Goal: Task Accomplishment & Management: Manage account settings

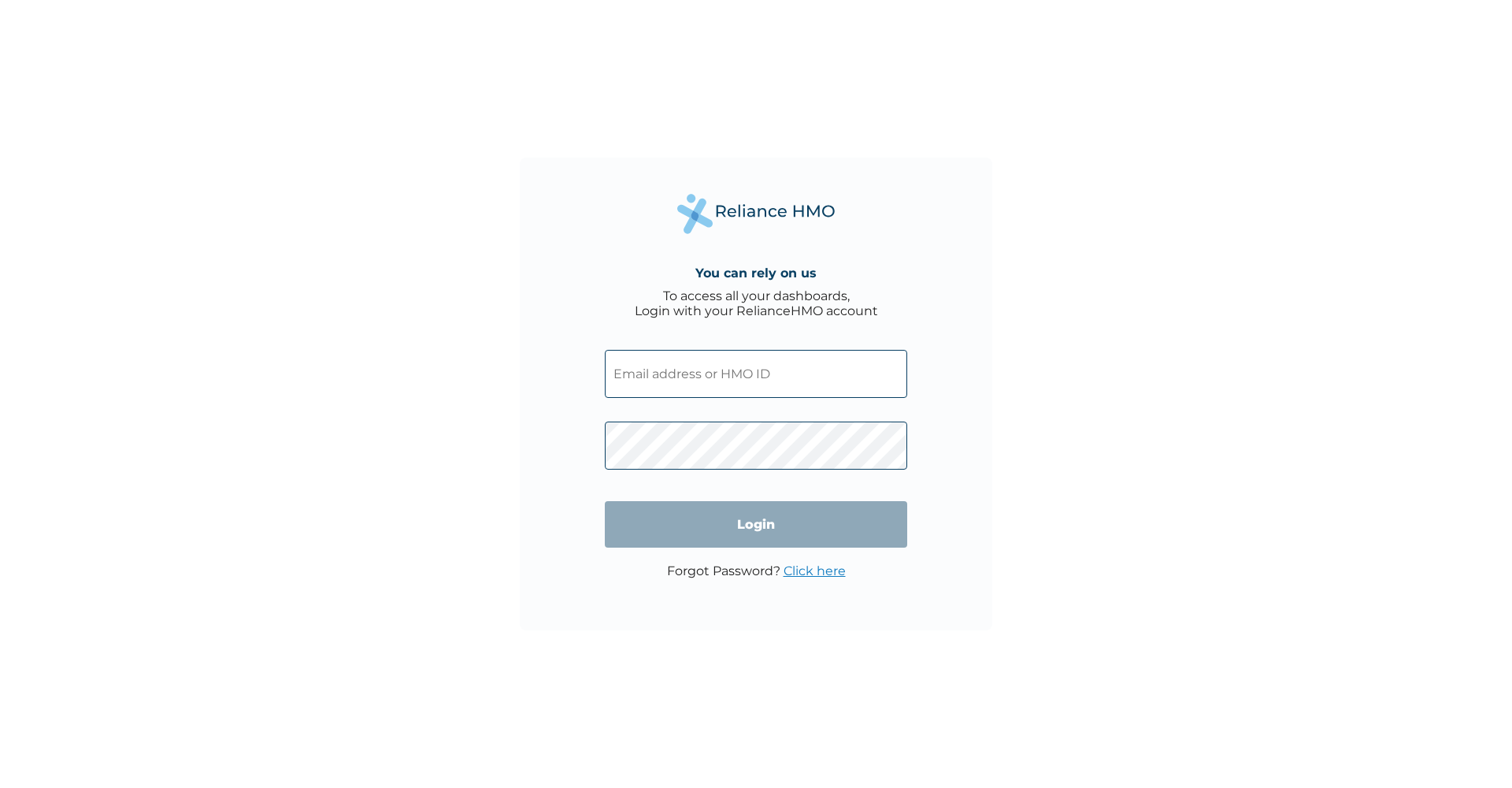
click at [776, 378] on input "text" at bounding box center [756, 373] width 302 height 48
click at [892, 373] on input "text" at bounding box center [756, 373] width 302 height 48
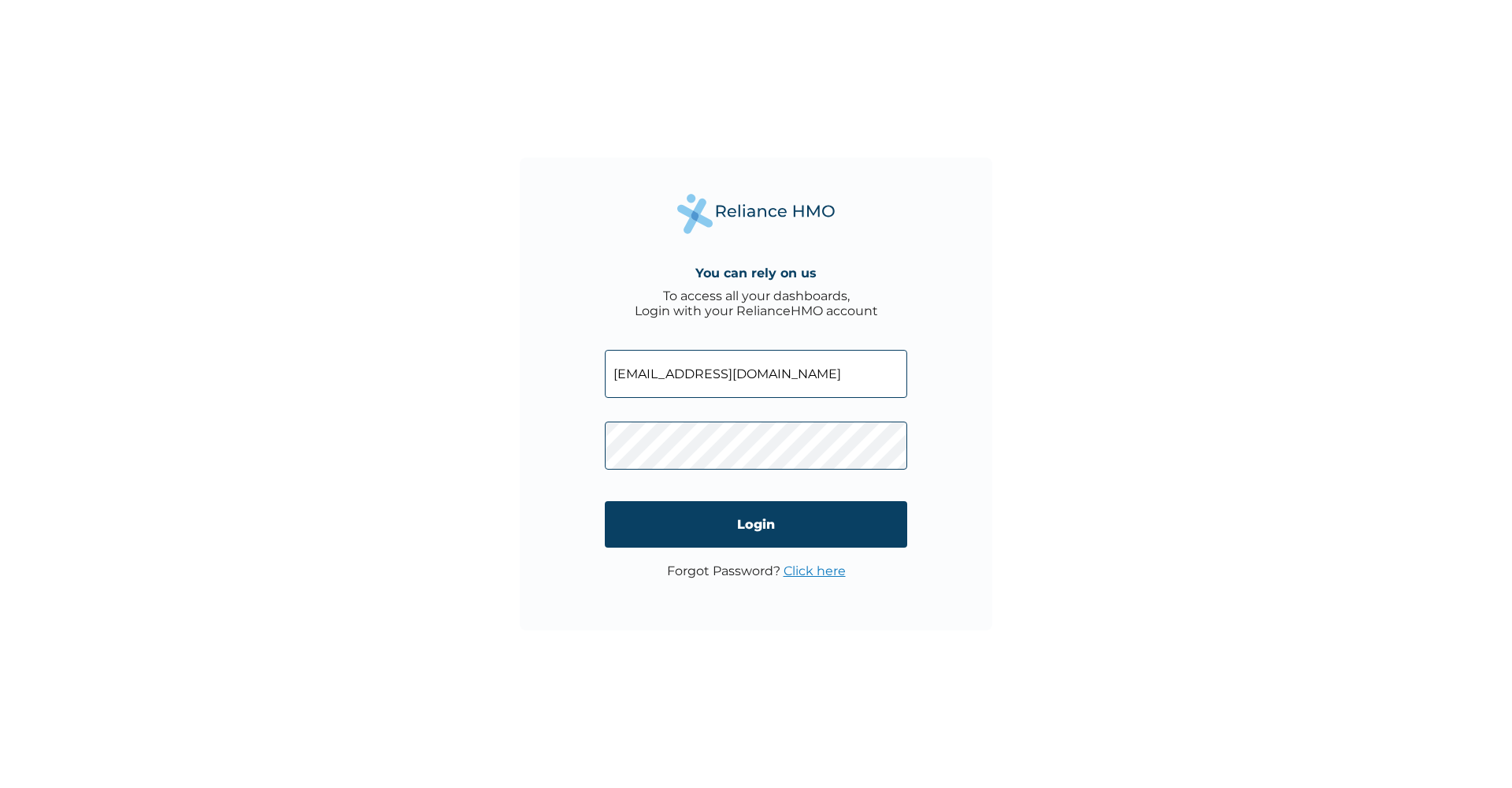
type input "osasdot94@gmail.com"
click at [681, 515] on input "Login" at bounding box center [756, 524] width 302 height 46
